Goal: Information Seeking & Learning: Find contact information

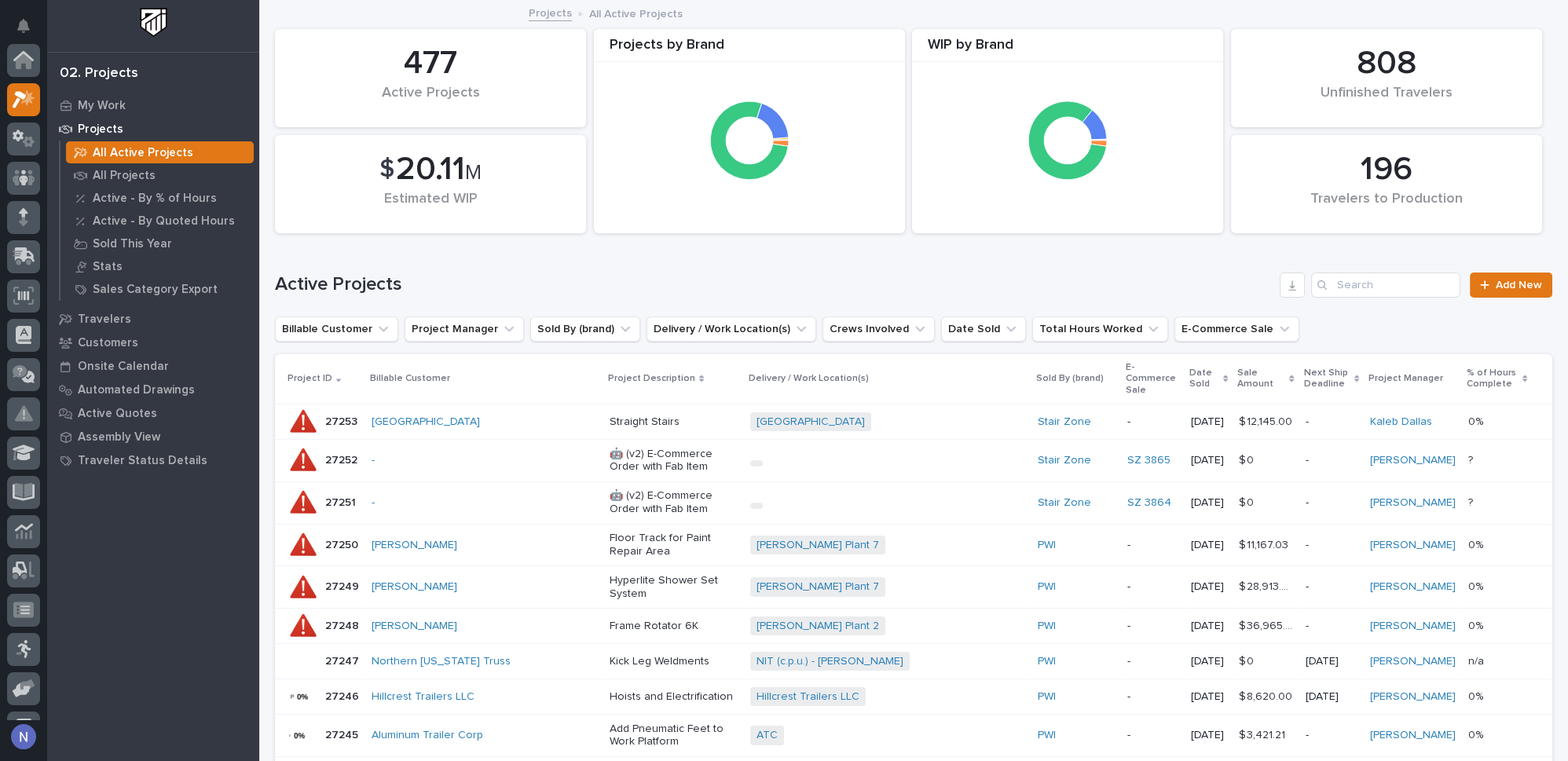
scroll to position [38, 0]
click at [267, 12] on div "Projects All Active Projects" at bounding box center [913, 14] width 1309 height 22
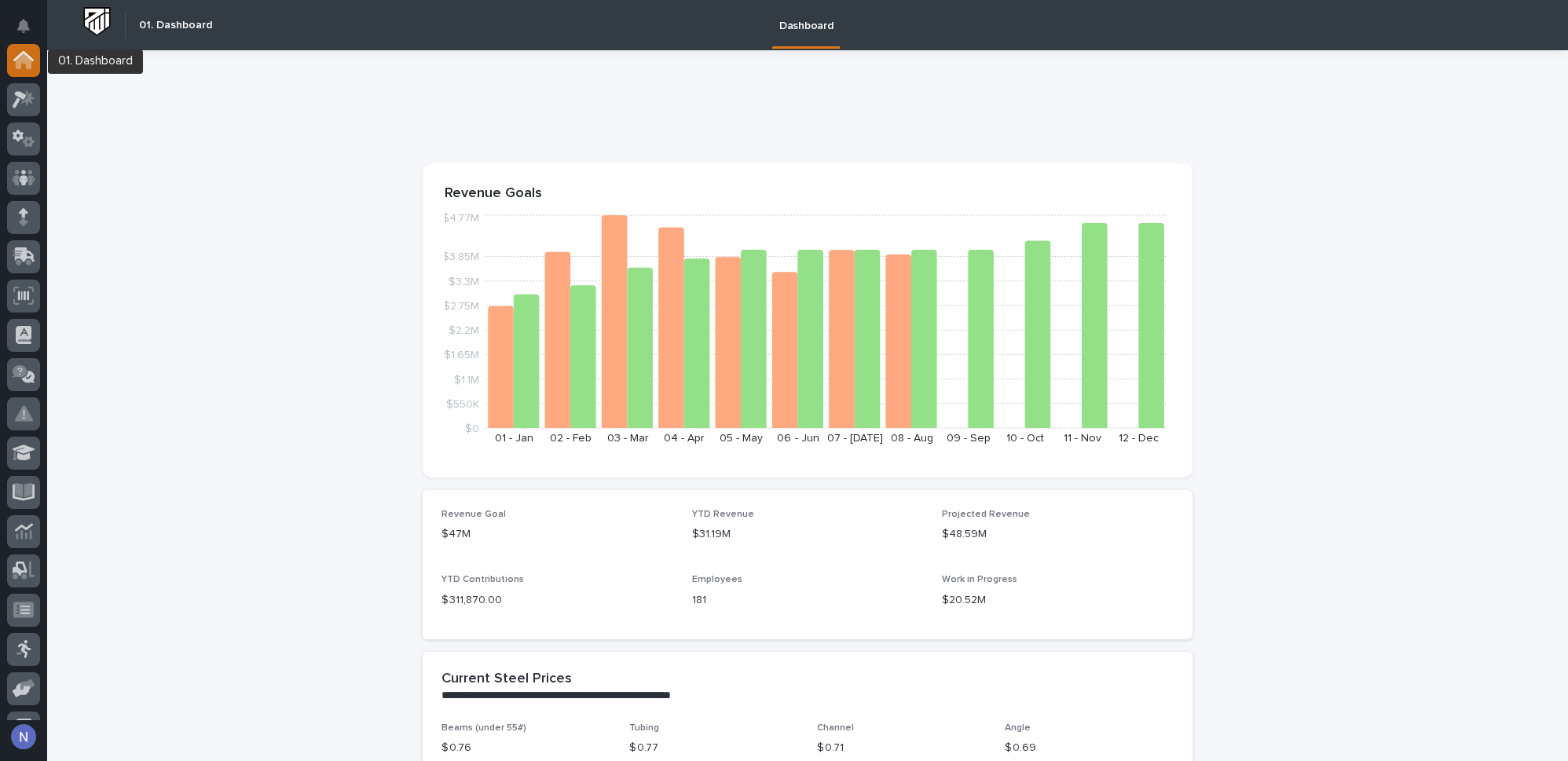
click at [25, 61] on icon at bounding box center [24, 61] width 16 height 16
click at [18, 167] on div at bounding box center [23, 177] width 33 height 32
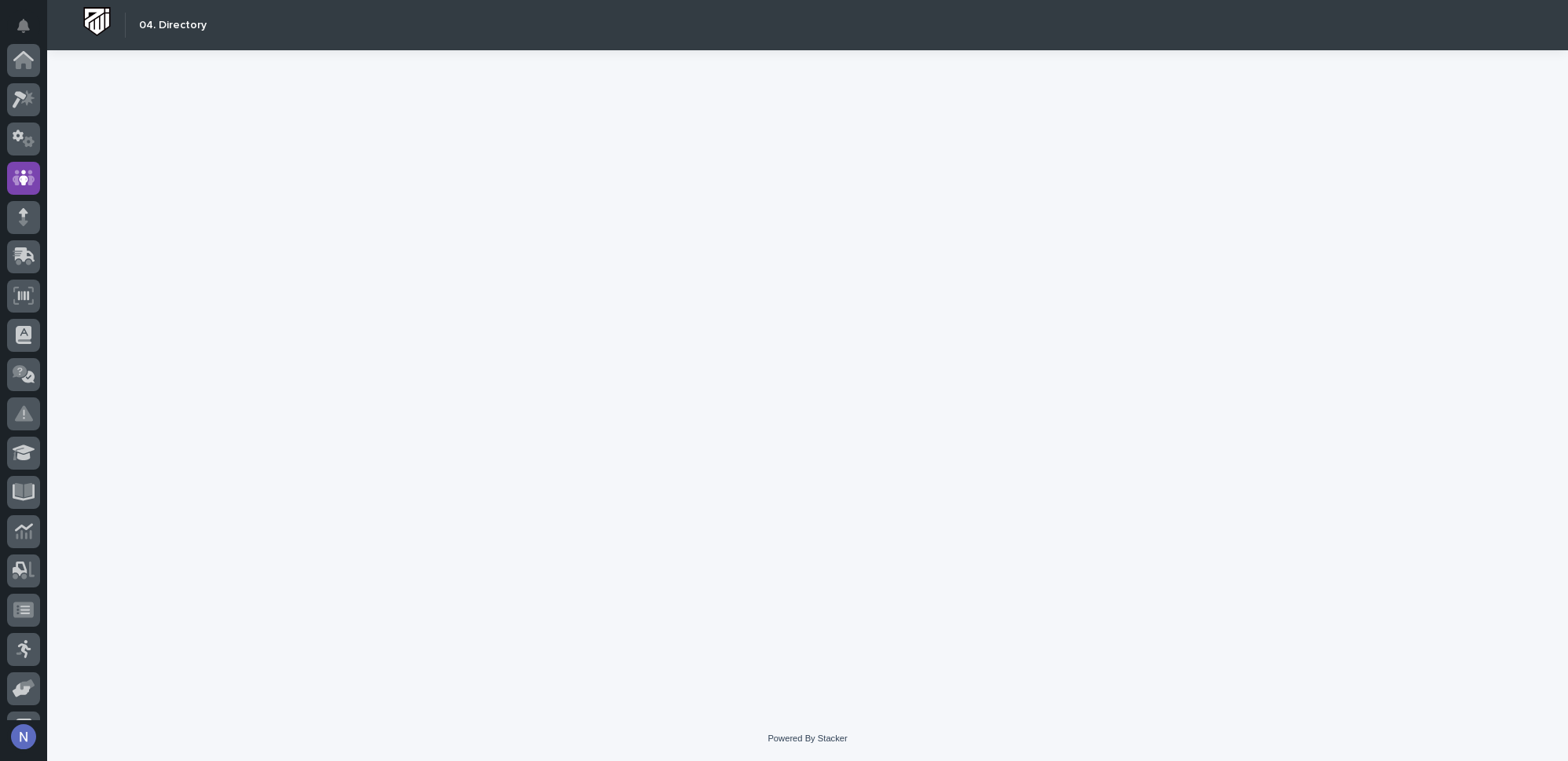
scroll to position [118, 0]
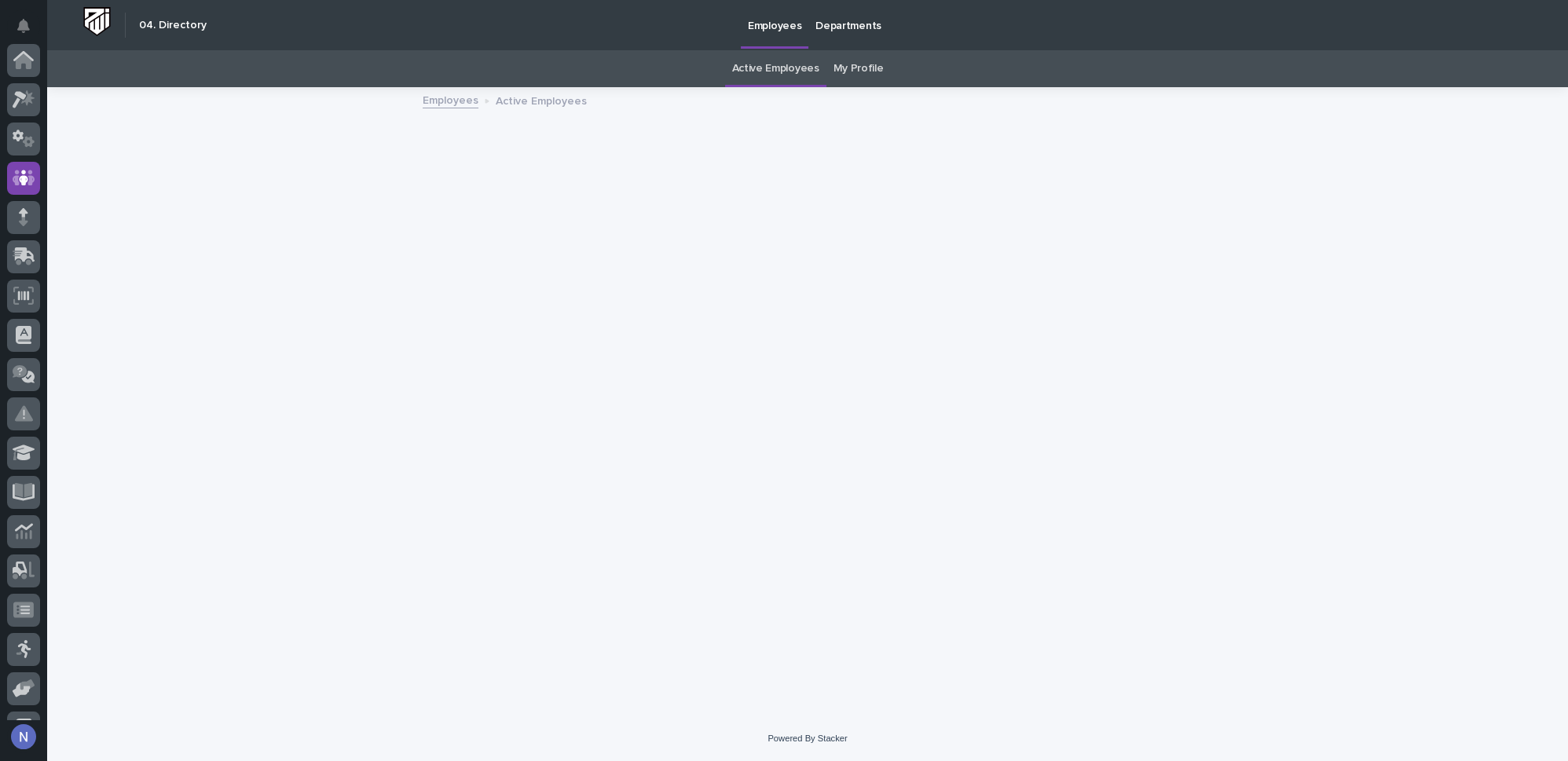
scroll to position [118, 0]
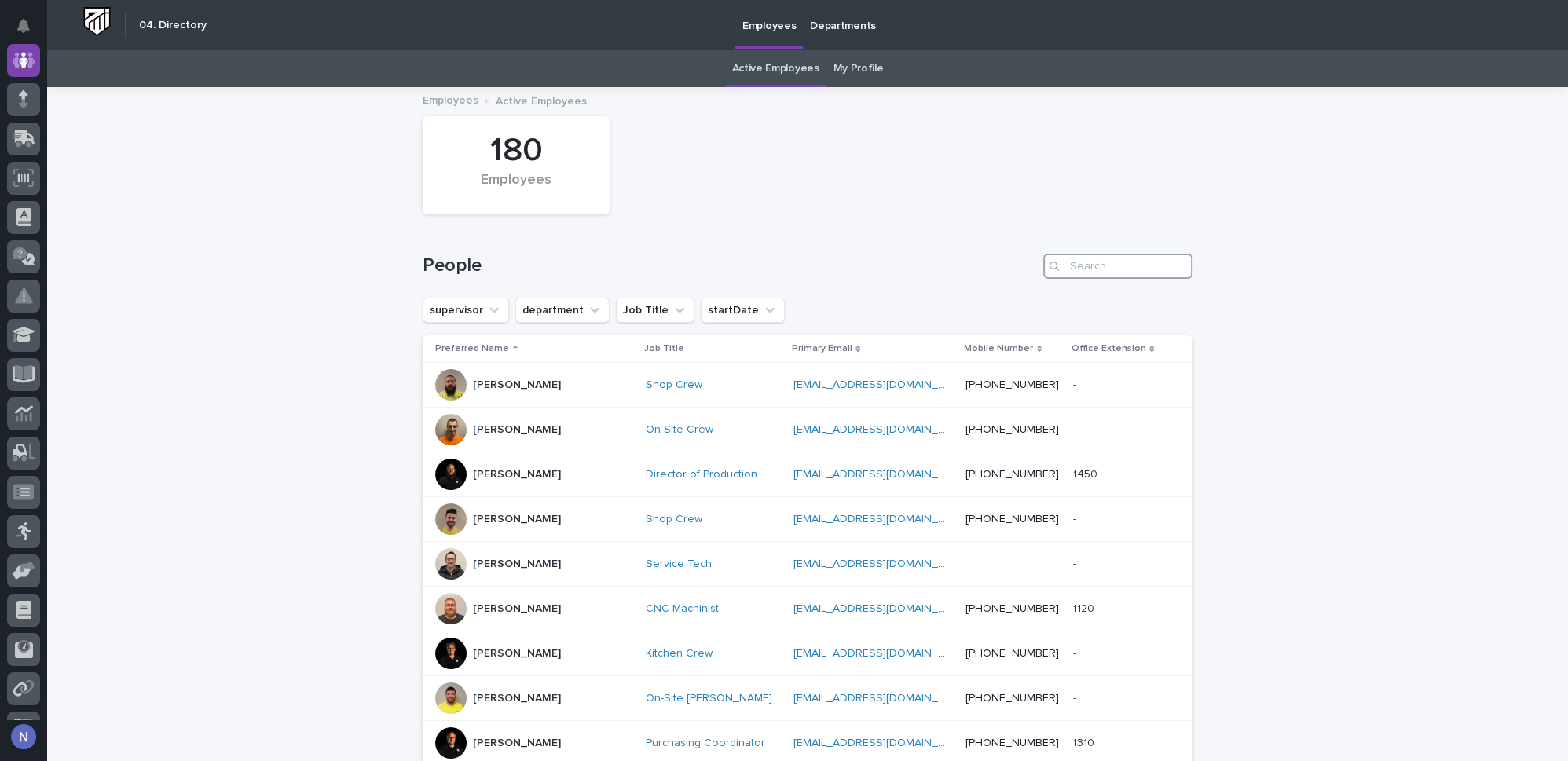
click at [1100, 266] on input "Search" at bounding box center [1118, 267] width 150 height 26
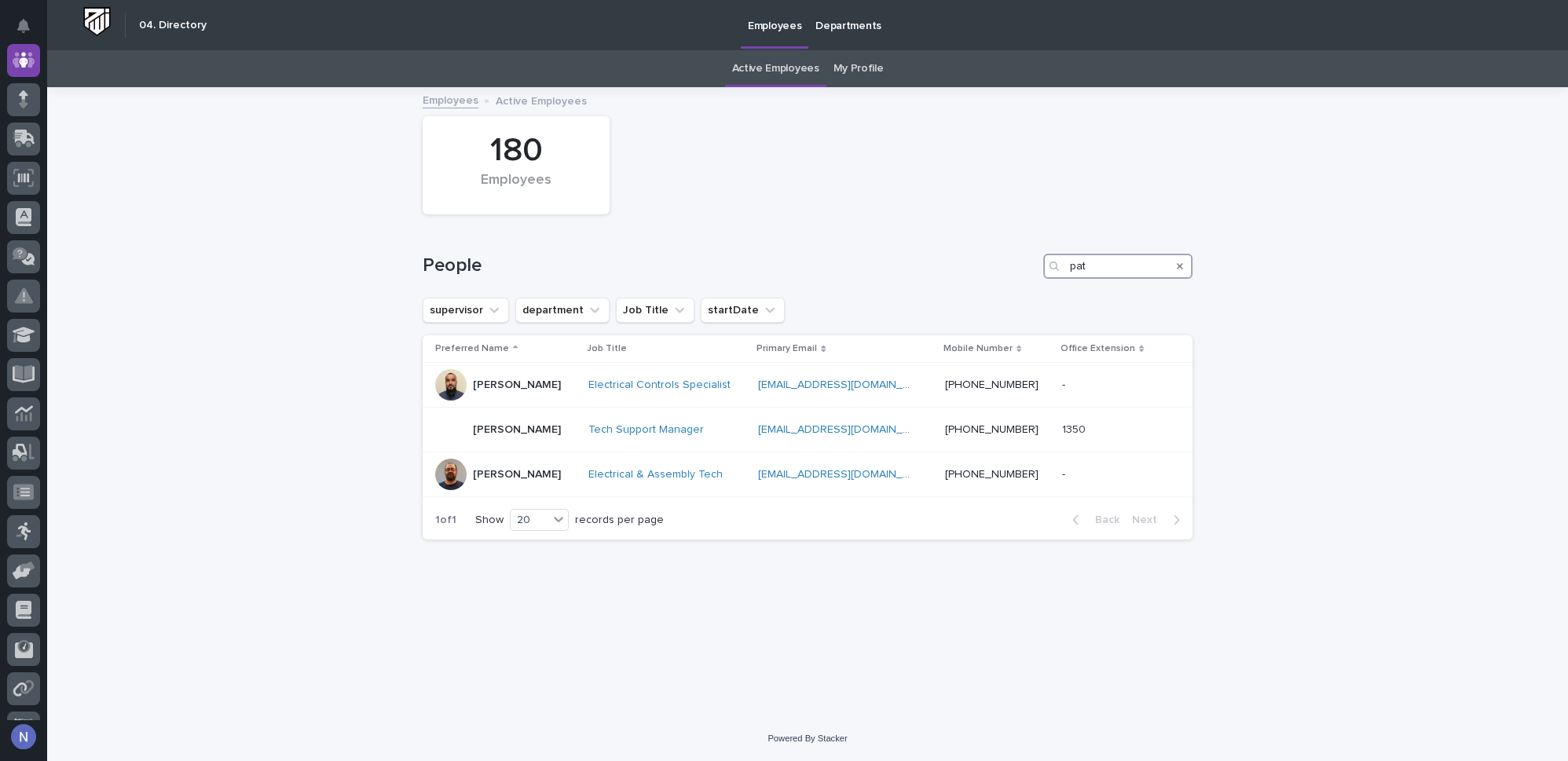
type input "pat"
